Goal: Book appointment/travel/reservation

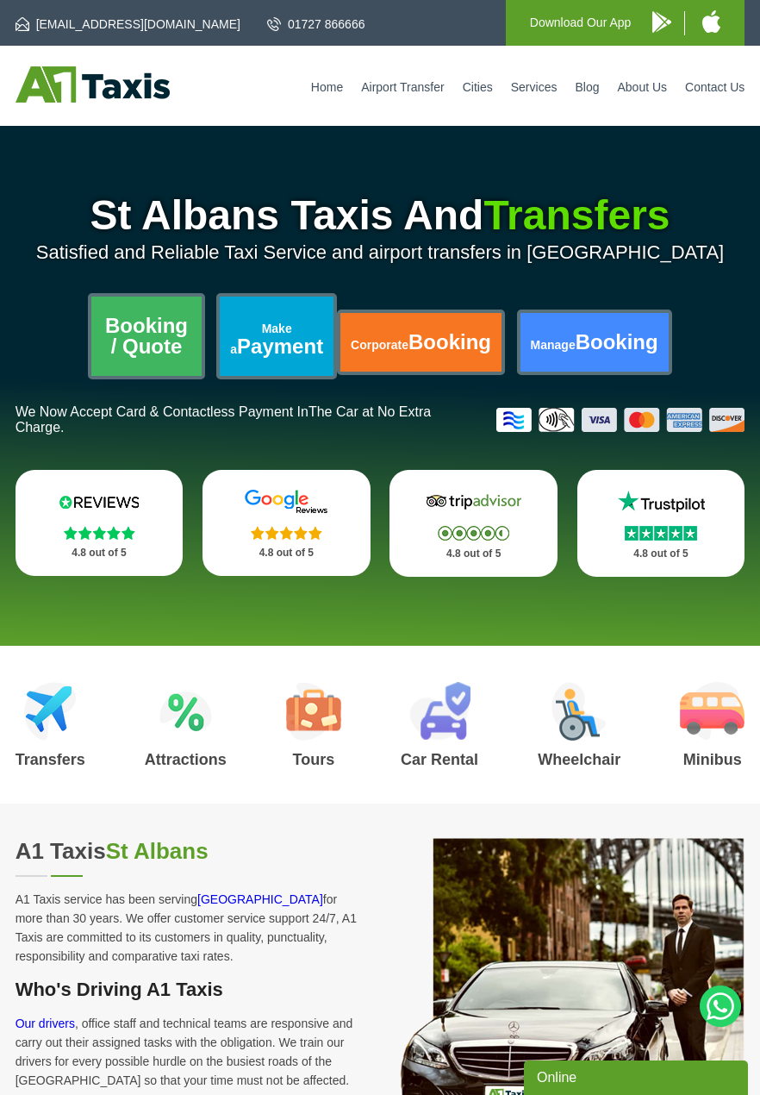
click at [179, 341] on link "Booking / Quote" at bounding box center [145, 336] width 109 height 79
